Goal: Download file/media

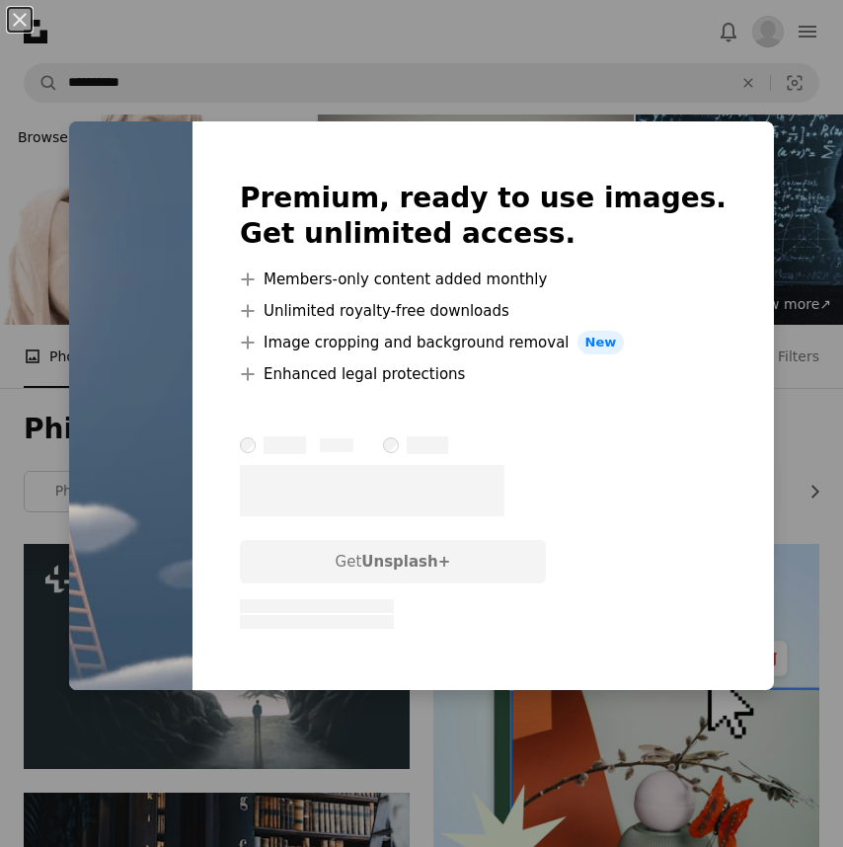
scroll to position [1916, 0]
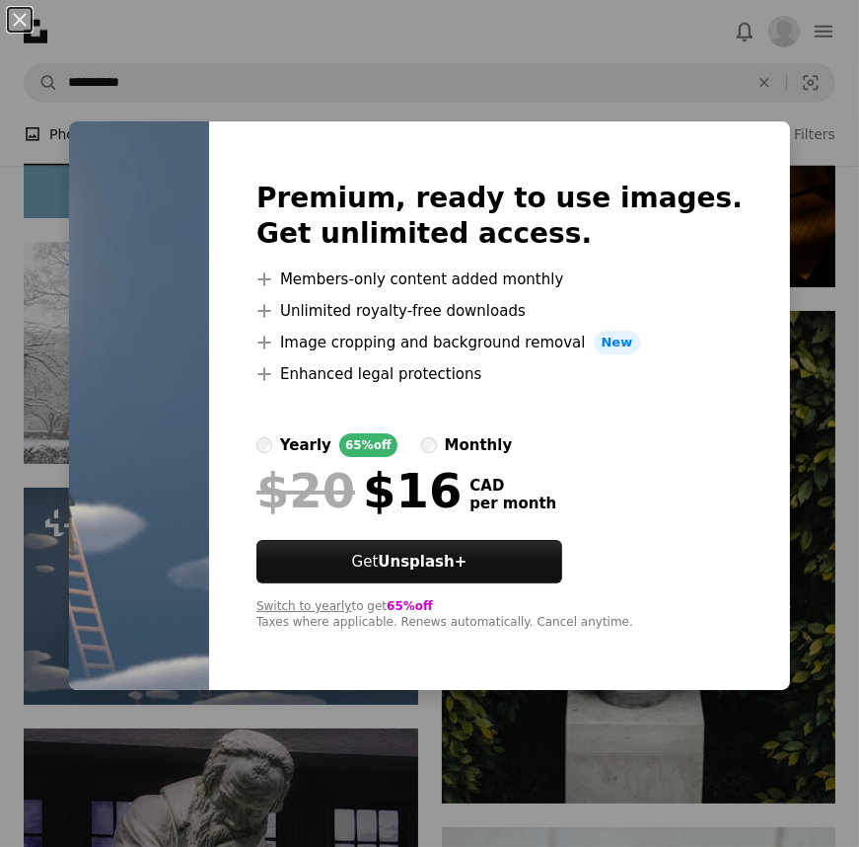
click at [520, 115] on div "An X shape Premium, ready to use images. Get unlimited access. A plus sign Memb…" at bounding box center [429, 423] width 859 height 847
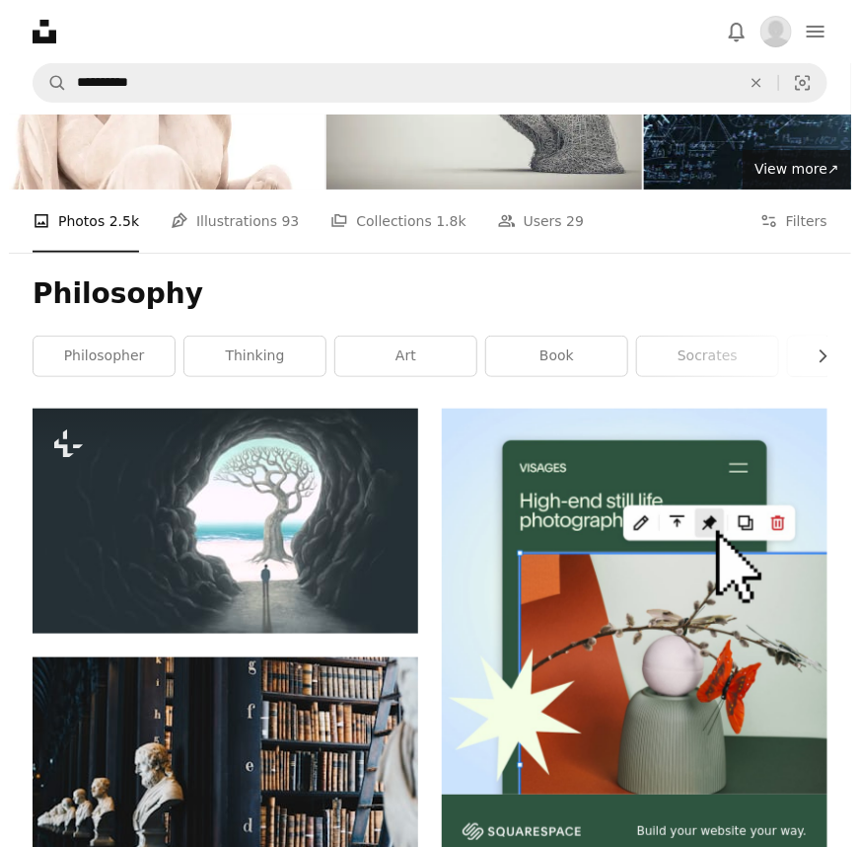
scroll to position [176, 0]
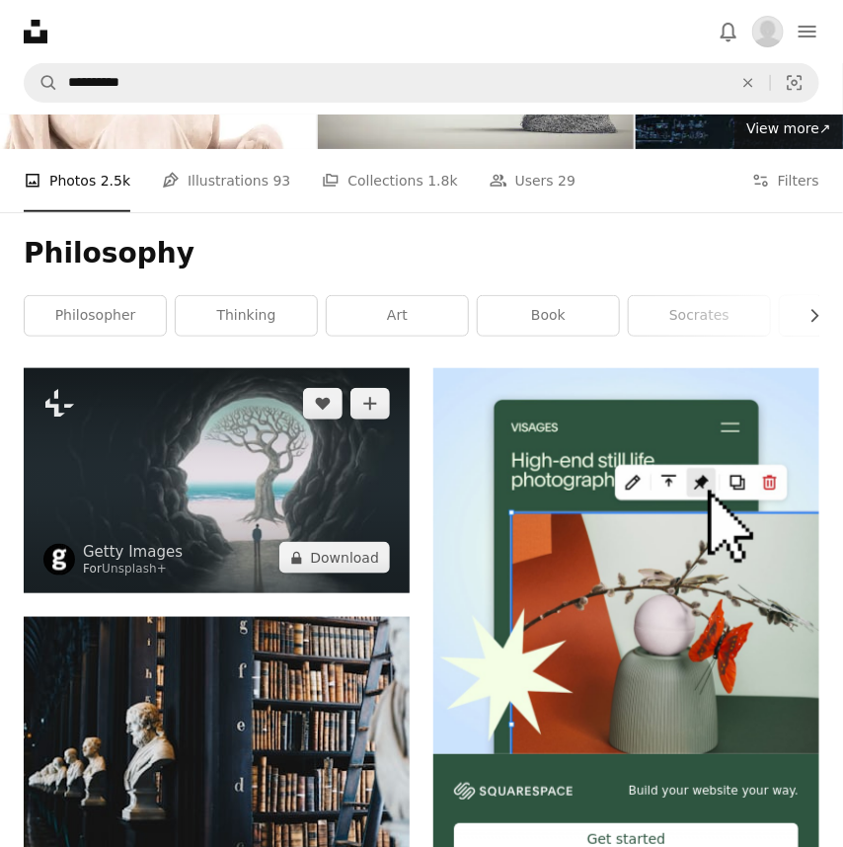
click at [259, 478] on img at bounding box center [217, 480] width 386 height 225
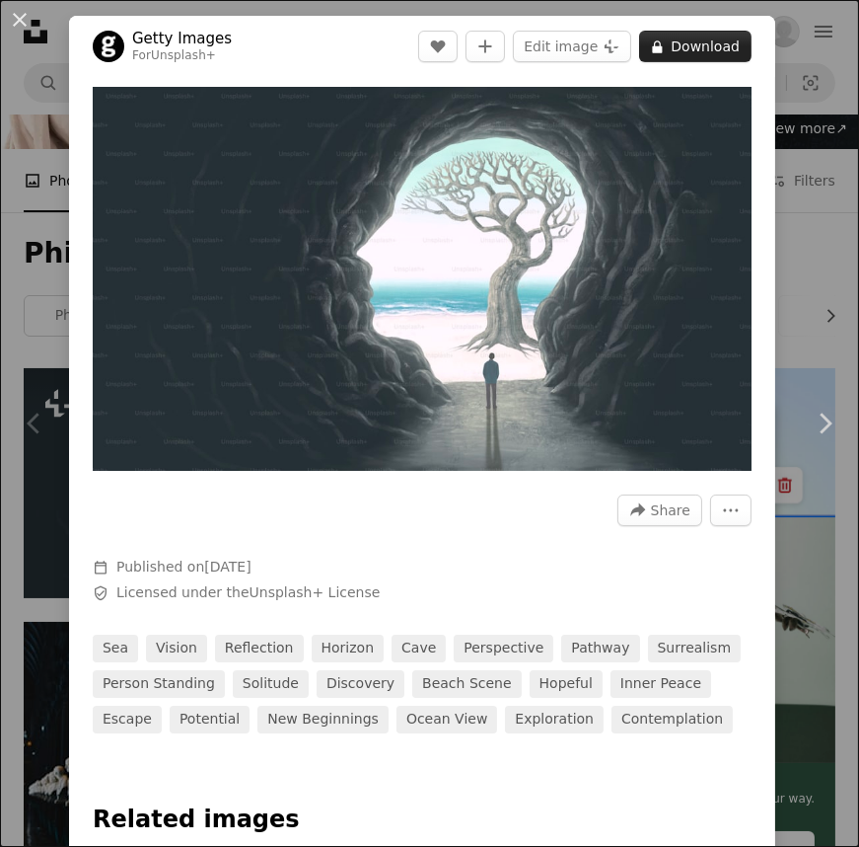
click at [676, 45] on button "A lock Download" at bounding box center [695, 47] width 112 height 32
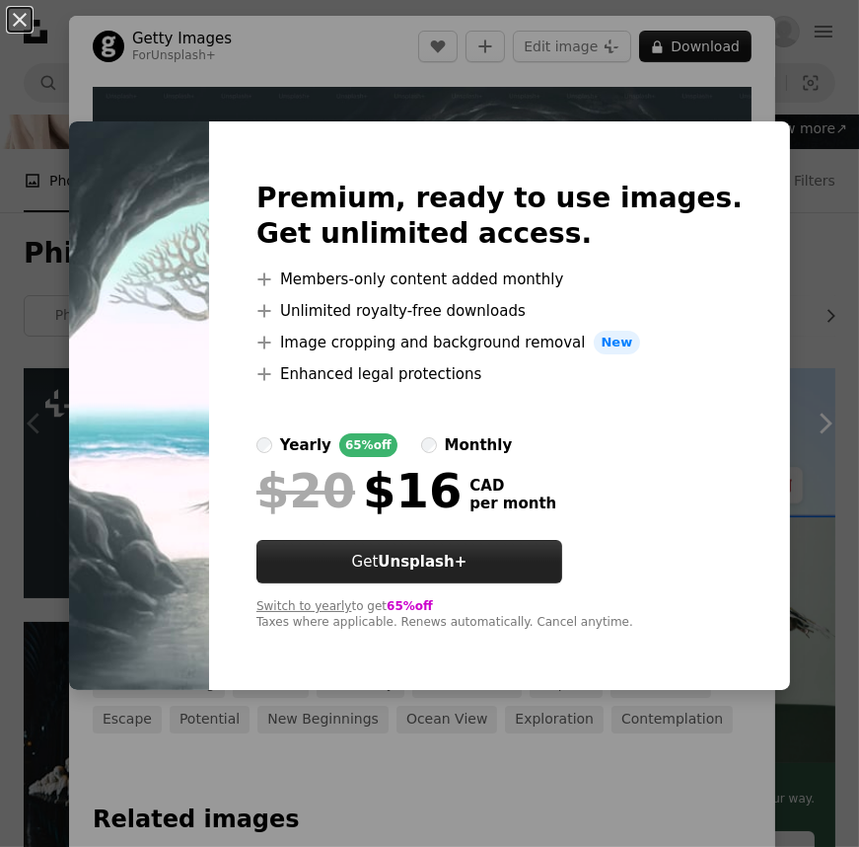
click at [467, 560] on strong "Unsplash+" at bounding box center [422, 562] width 89 height 18
